Goal: Task Accomplishment & Management: Complete application form

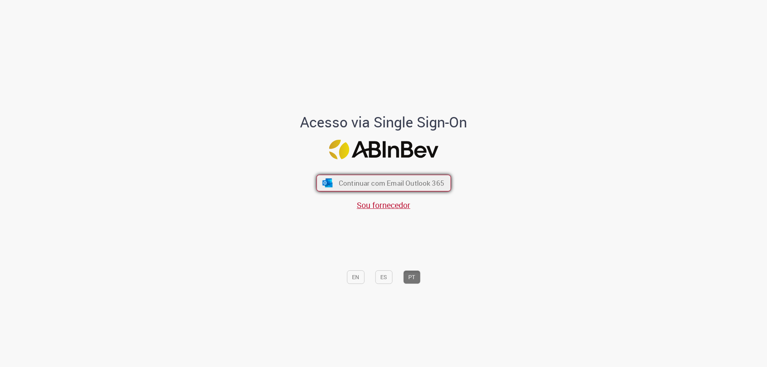
click at [390, 181] on span "Continuar com Email Outlook 365" at bounding box center [390, 182] width 105 height 9
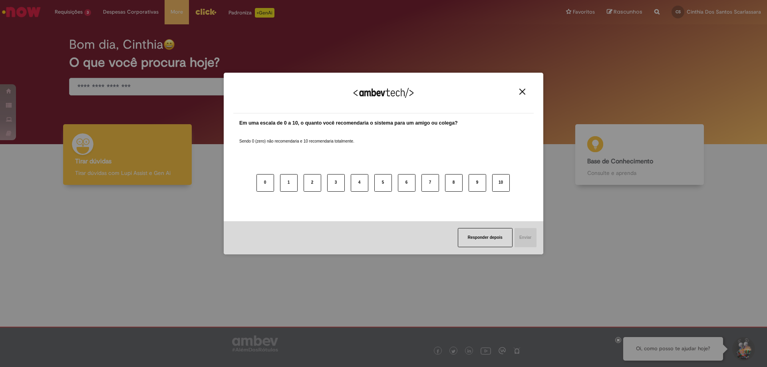
click at [525, 87] on div "Agradecemos seu feedback!" at bounding box center [383, 97] width 300 height 31
click at [522, 92] on img "Close" at bounding box center [522, 92] width 6 height 6
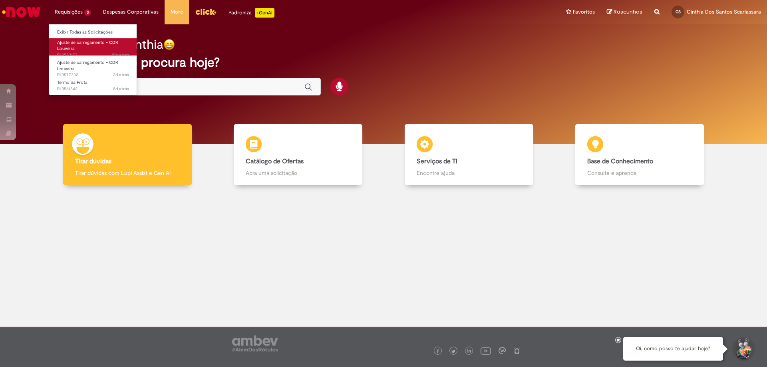
click at [67, 48] on span "Ajuste de carregamento - CDR Louveira" at bounding box center [87, 46] width 61 height 12
